Goal: Task Accomplishment & Management: Use online tool/utility

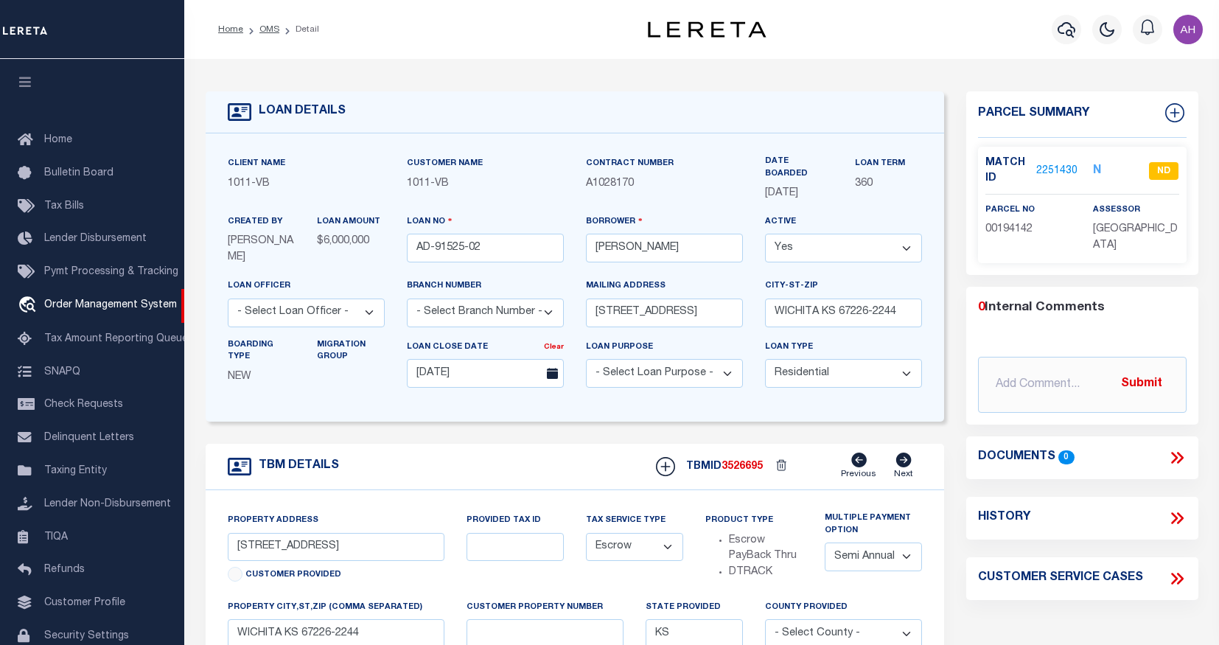
select select "10"
select select "Escrow"
select select "2"
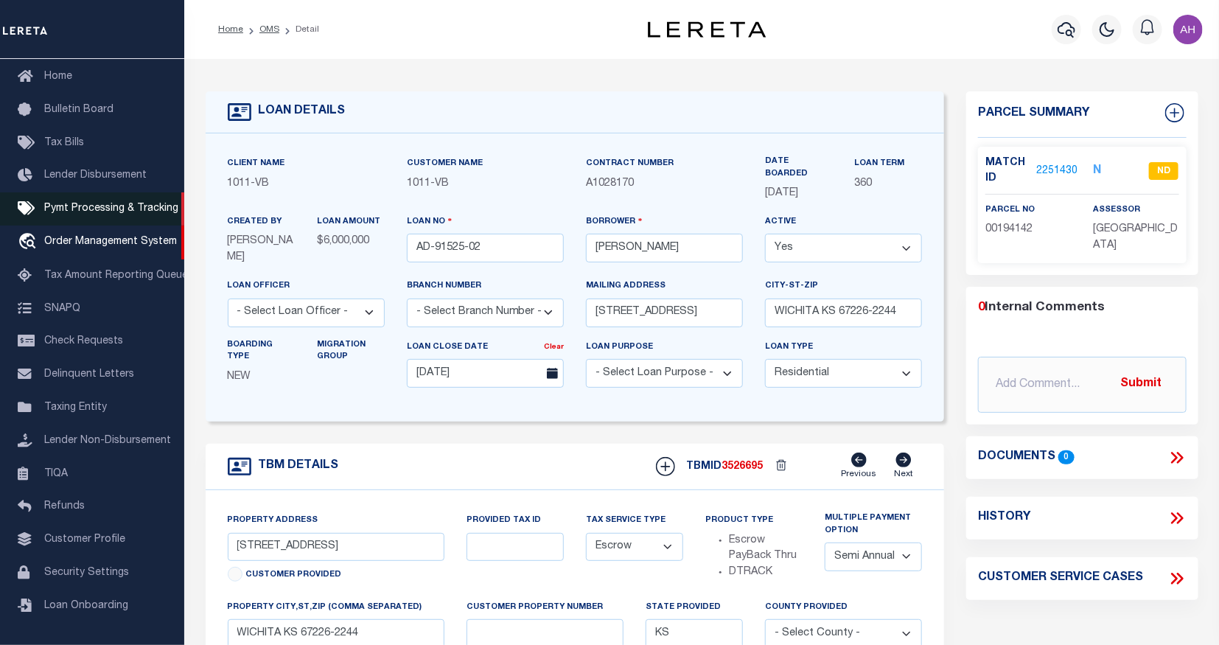
click at [75, 210] on span "Pymt Processing & Tracking" at bounding box center [111, 208] width 134 height 10
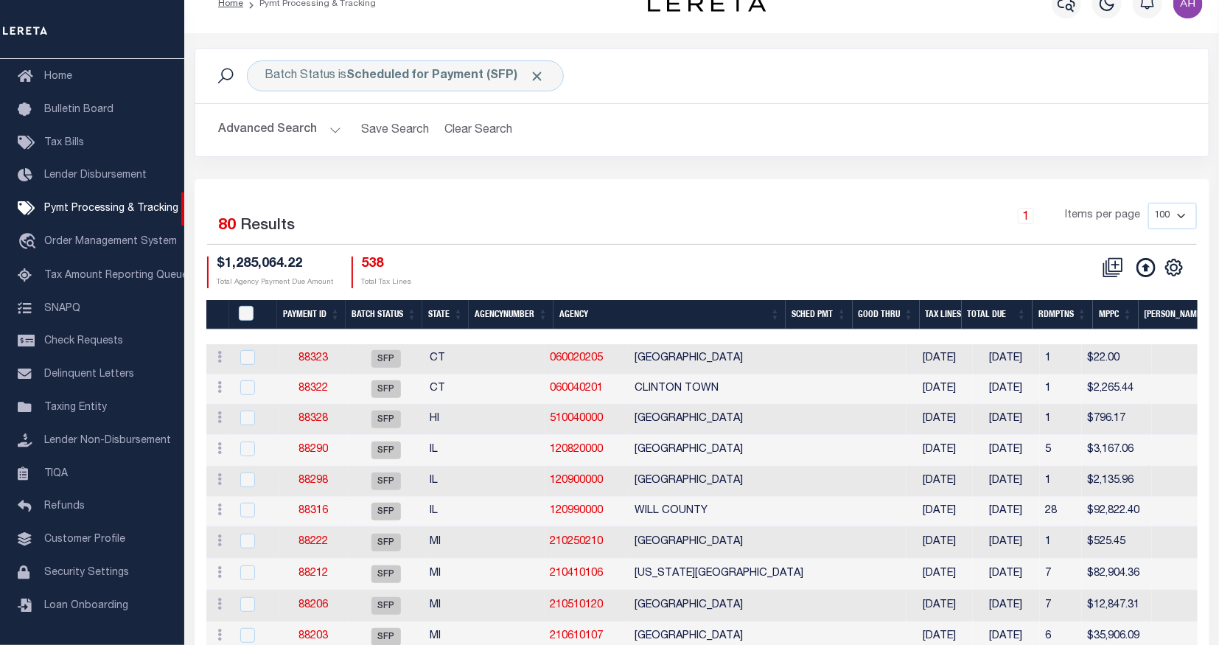
click at [306, 133] on button "Advanced Search" at bounding box center [280, 130] width 122 height 29
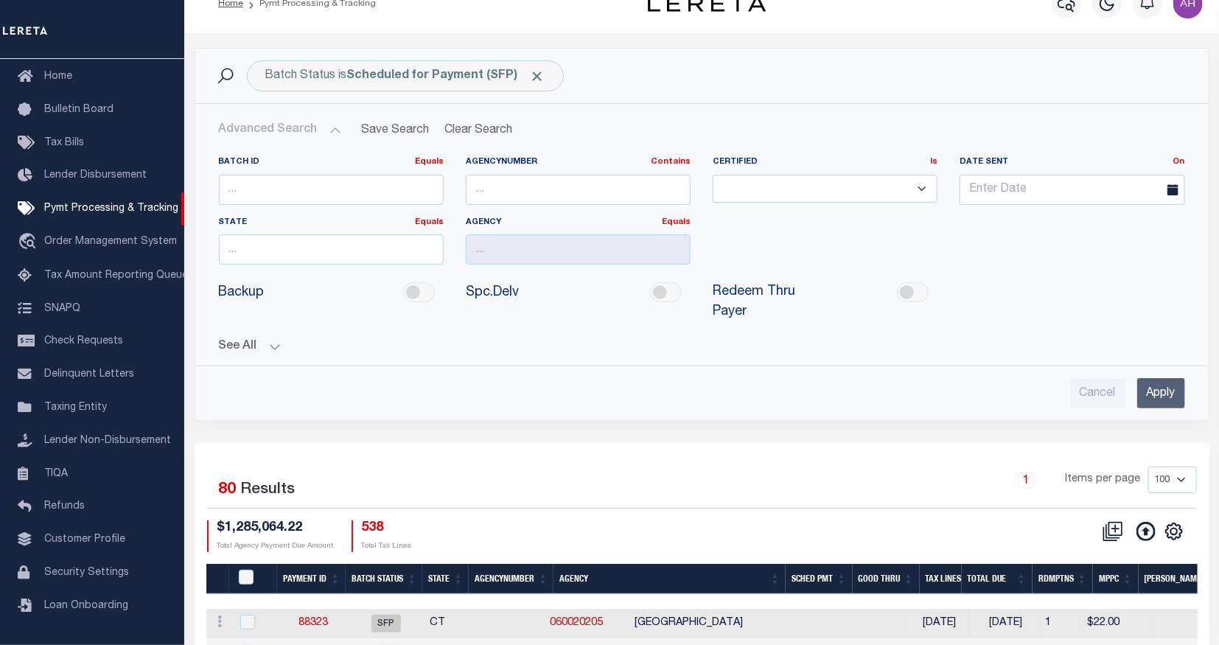
click at [243, 349] on button "See All" at bounding box center [702, 347] width 967 height 14
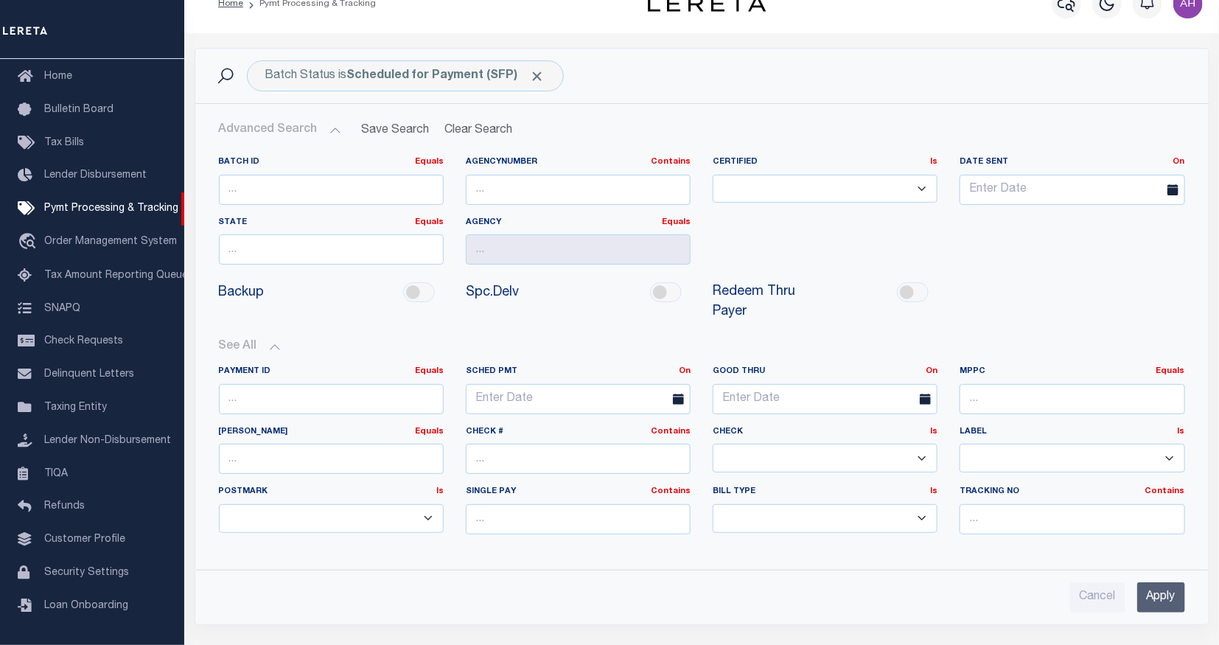
click at [241, 349] on button "See All" at bounding box center [702, 347] width 967 height 14
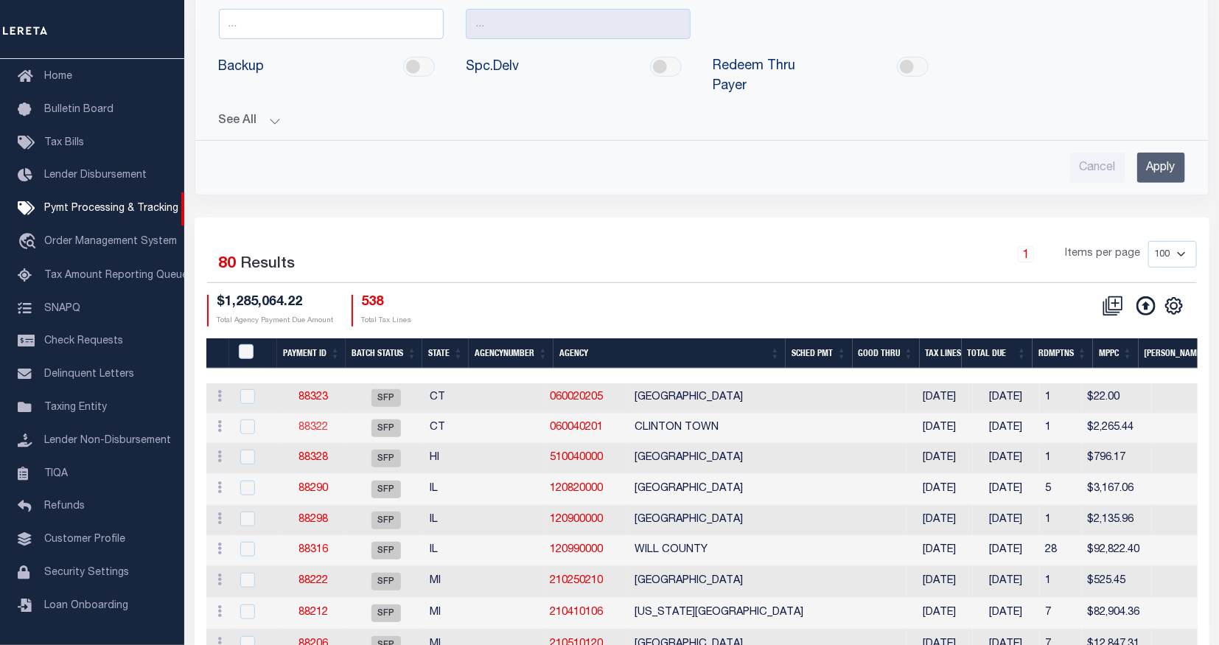
click at [313, 426] on link "88322" at bounding box center [313, 427] width 29 height 10
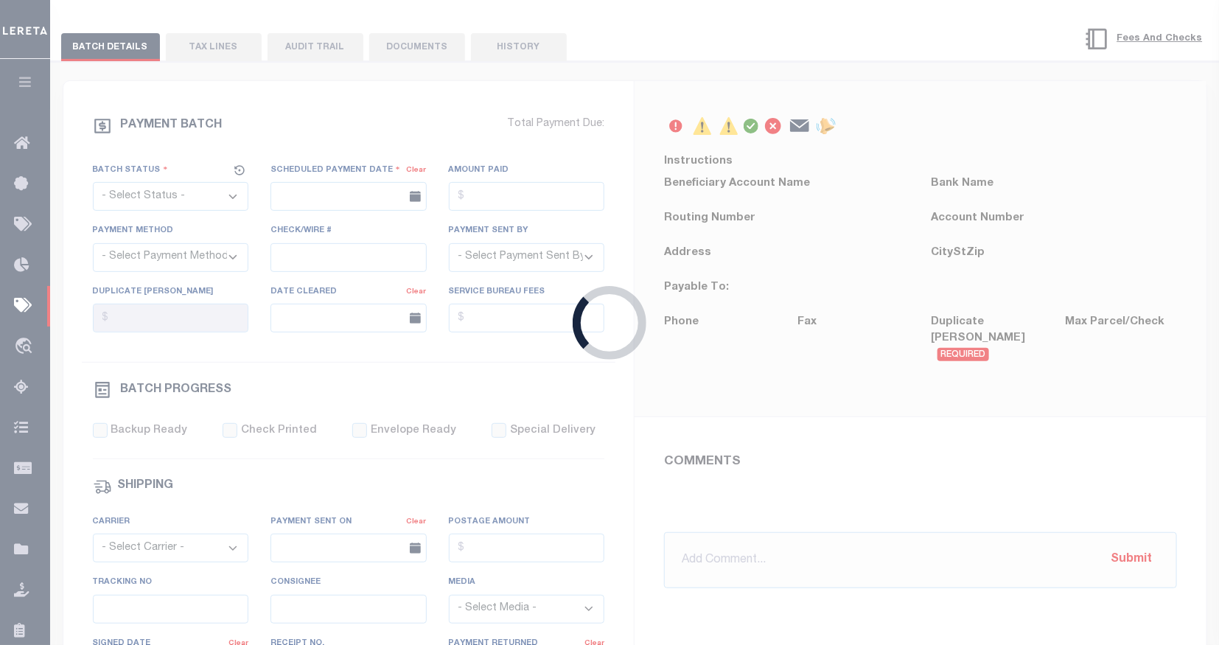
select select "SFP"
type input "07/15/2025"
type input "P&I possible"
type input "Barbara"
type input "N"
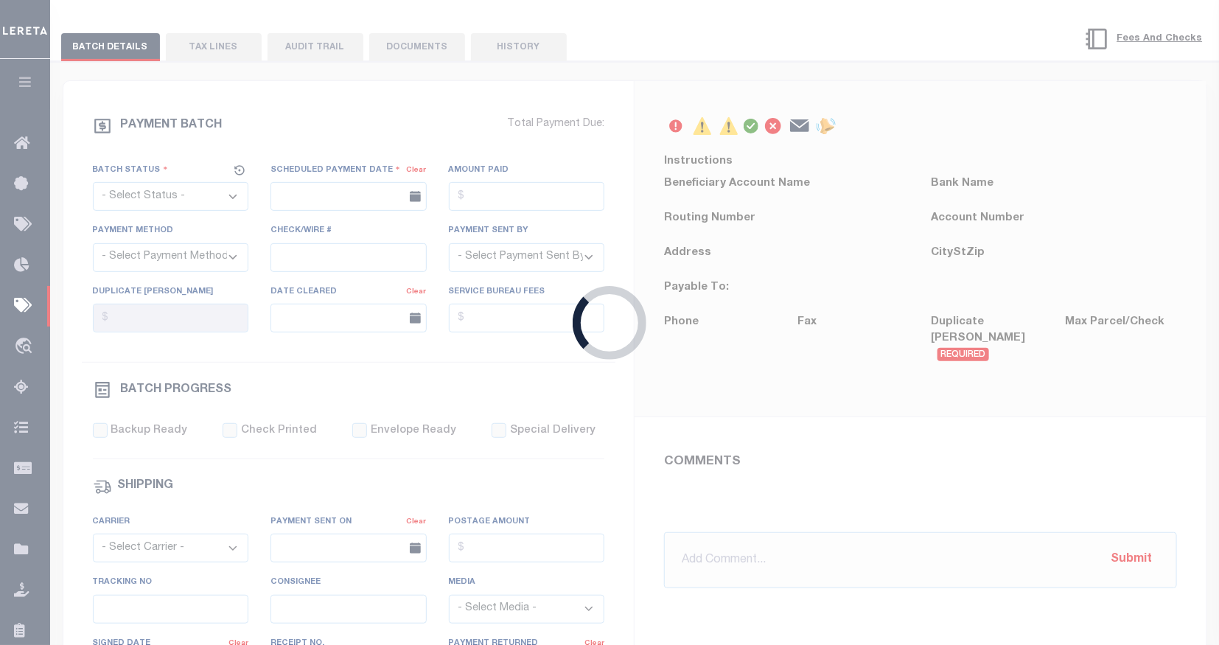
radio input "true"
